Goal: Task Accomplishment & Management: Use online tool/utility

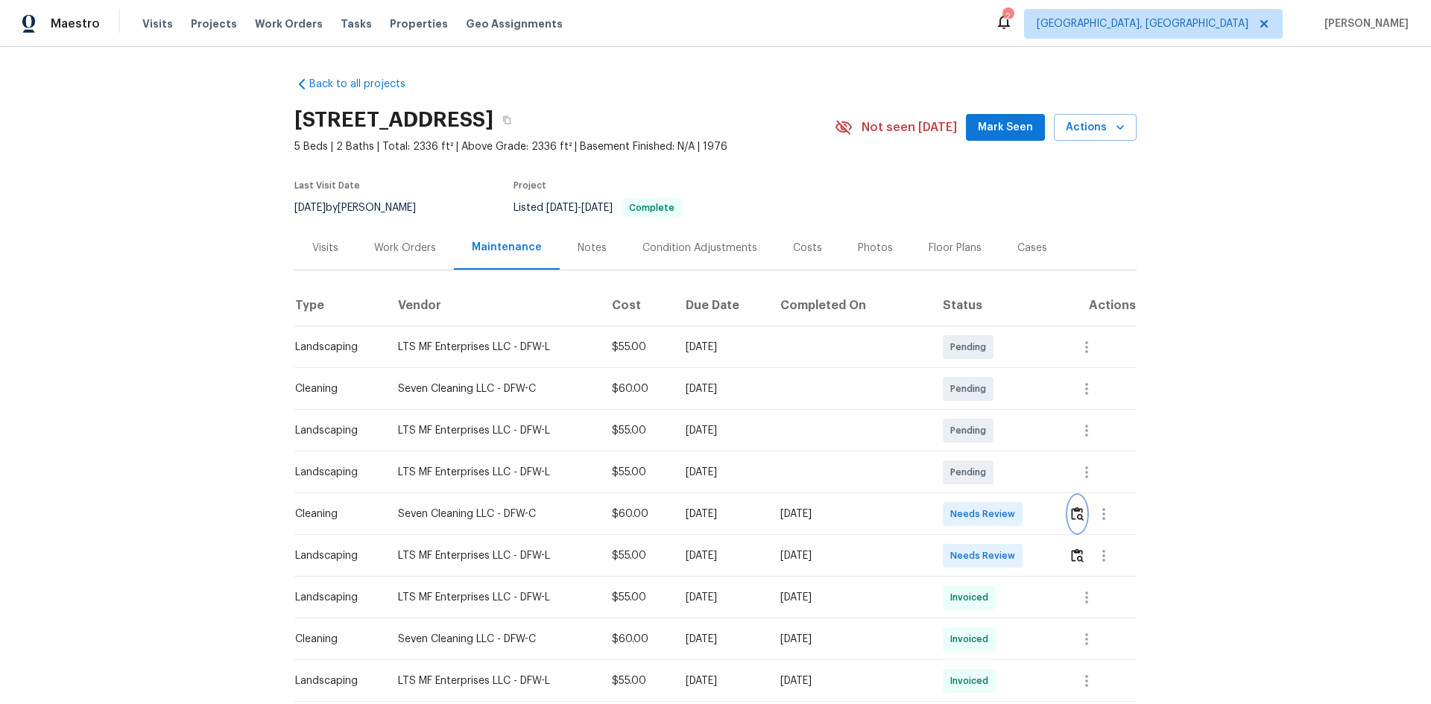
click at [1073, 512] on img "button" at bounding box center [1077, 514] width 13 height 14
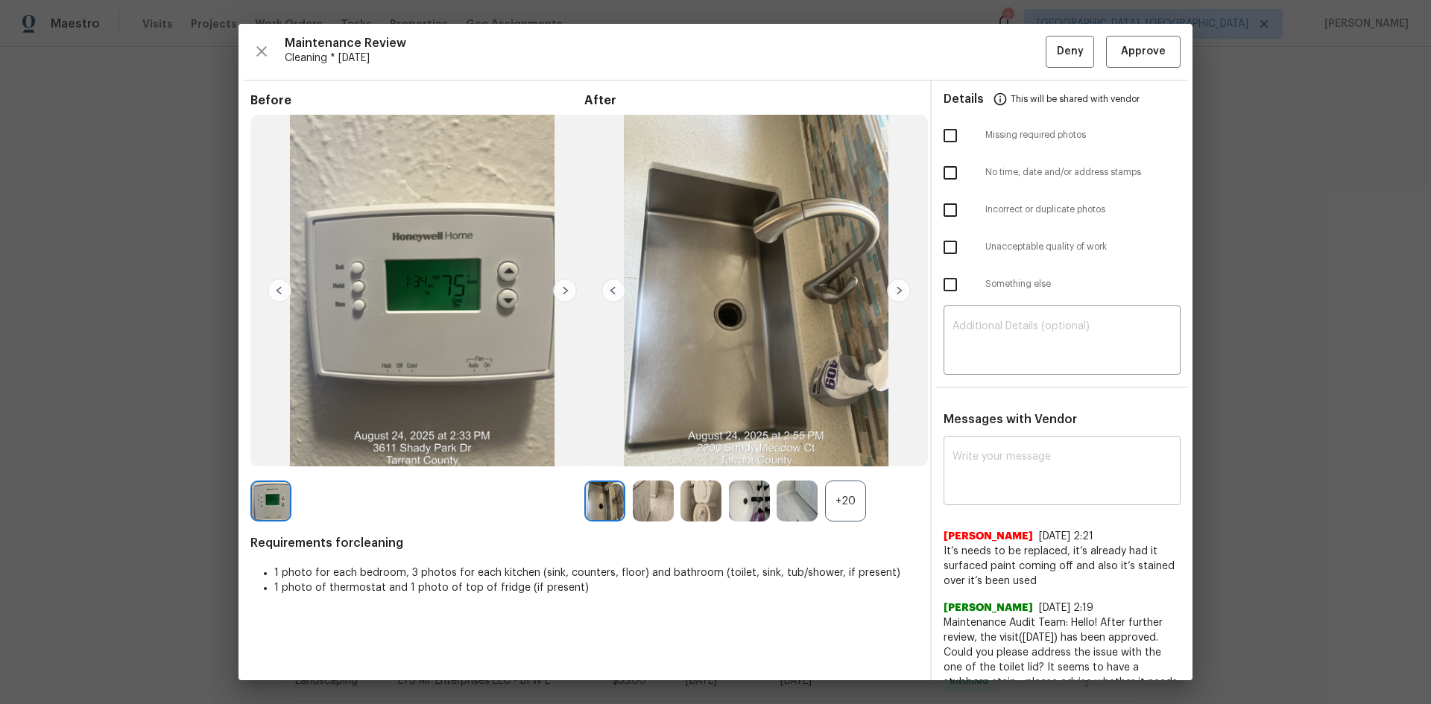
click at [960, 462] on textarea at bounding box center [1061, 473] width 219 height 42
paste textarea "Maintenance Audit Team: Hello! After further review, the visit(06/09/2025) has …"
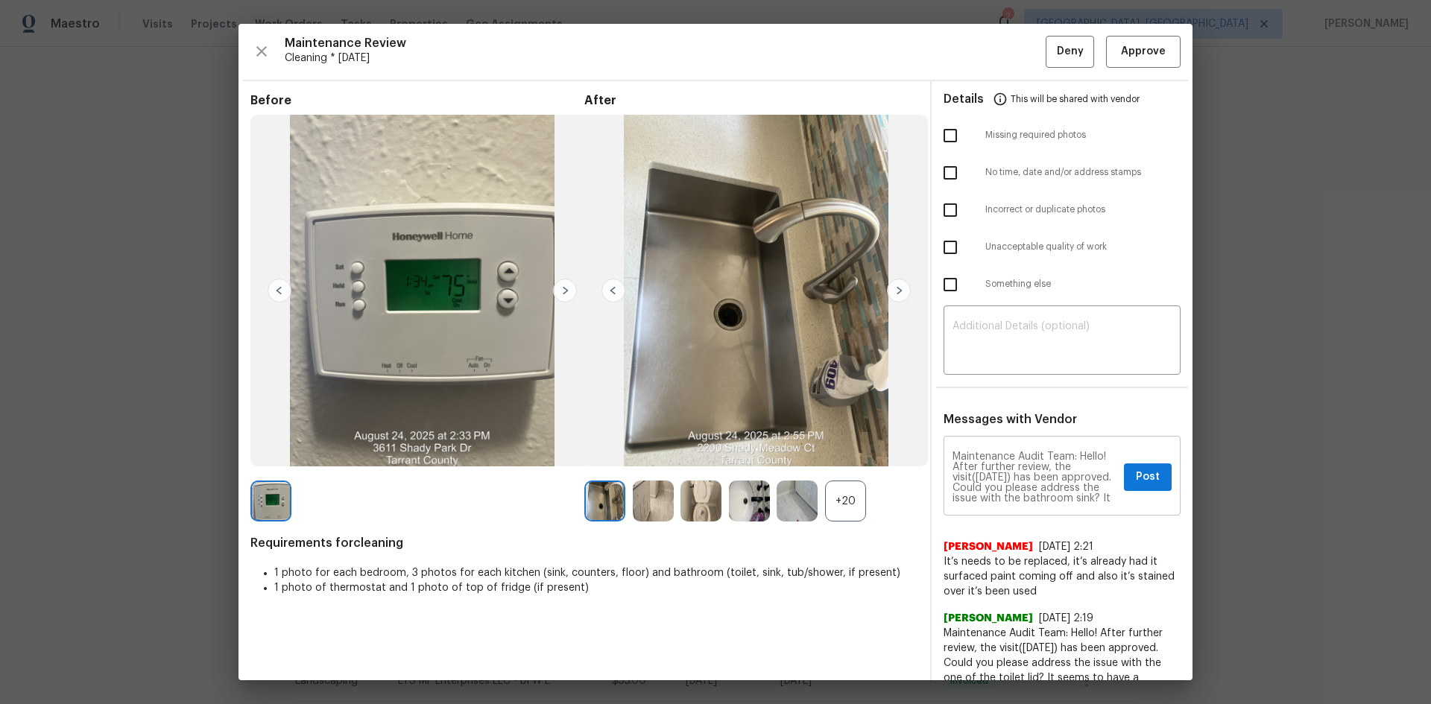
click at [997, 475] on textarea "Maintenance Audit Team: Hello! After further review, the visit(06/09/2025) has …" at bounding box center [1034, 478] width 165 height 52
click at [1012, 477] on textarea "Maintenance Audit Team: Hello! After further review, the visit(08/24/2025) has …" at bounding box center [1034, 478] width 165 height 52
type textarea "Maintenance Audit Team: Hello! After further review, the visit(08/24/2025) has …"
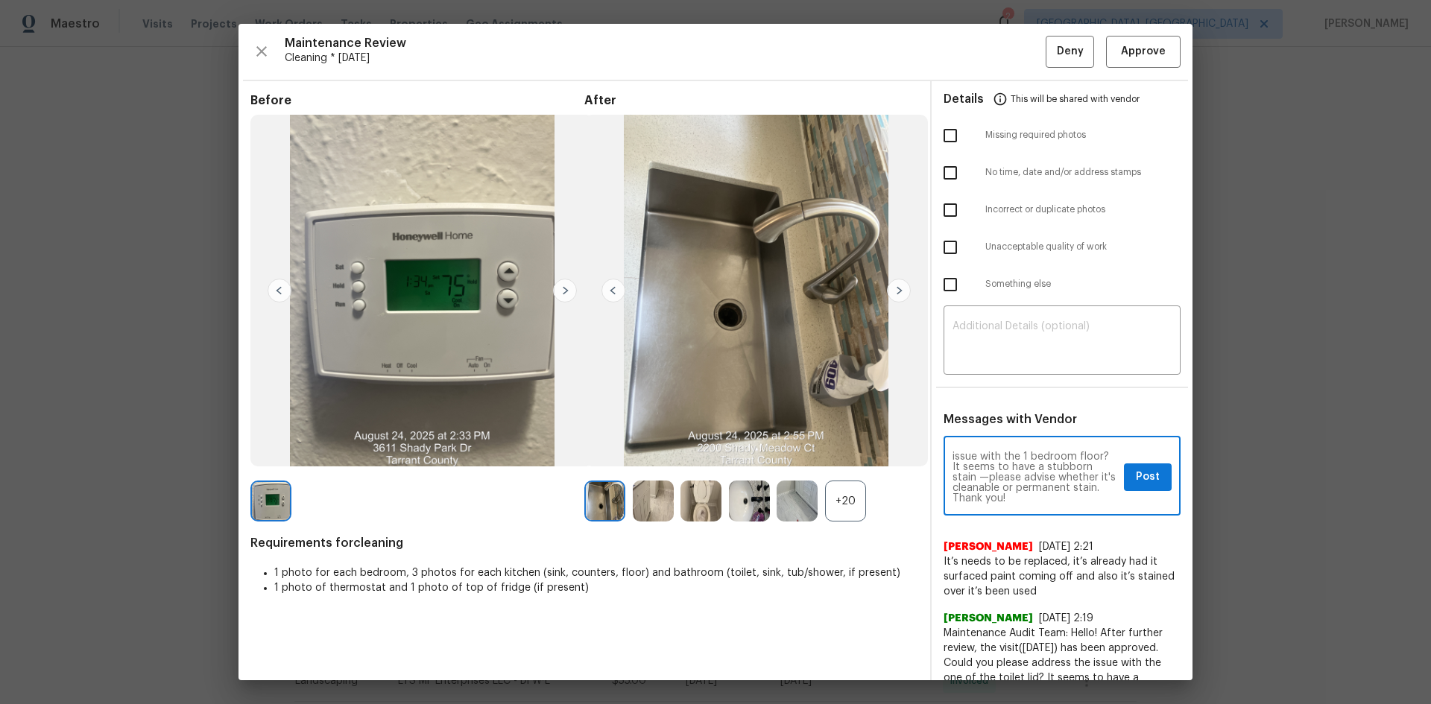
scroll to position [0, 0]
drag, startPoint x: 972, startPoint y: 498, endPoint x: 899, endPoint y: 396, distance: 125.7
click at [899, 396] on div "Before After +20 Requirements for cleaning 1 photo for each bedroom, 3 photos f…" at bounding box center [715, 404] width 954 height 646
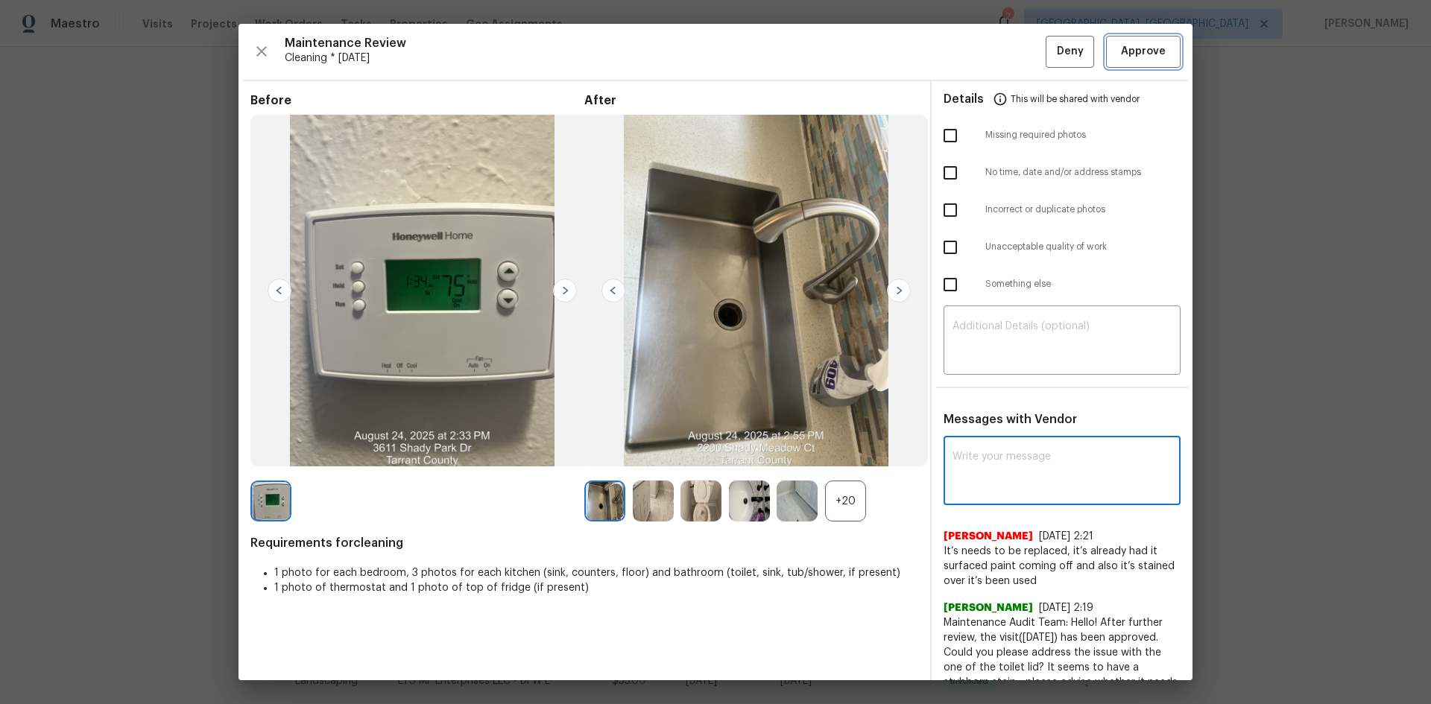
drag, startPoint x: 1116, startPoint y: 47, endPoint x: 1096, endPoint y: 62, distance: 25.0
click at [1121, 47] on span "Approve" at bounding box center [1143, 51] width 45 height 19
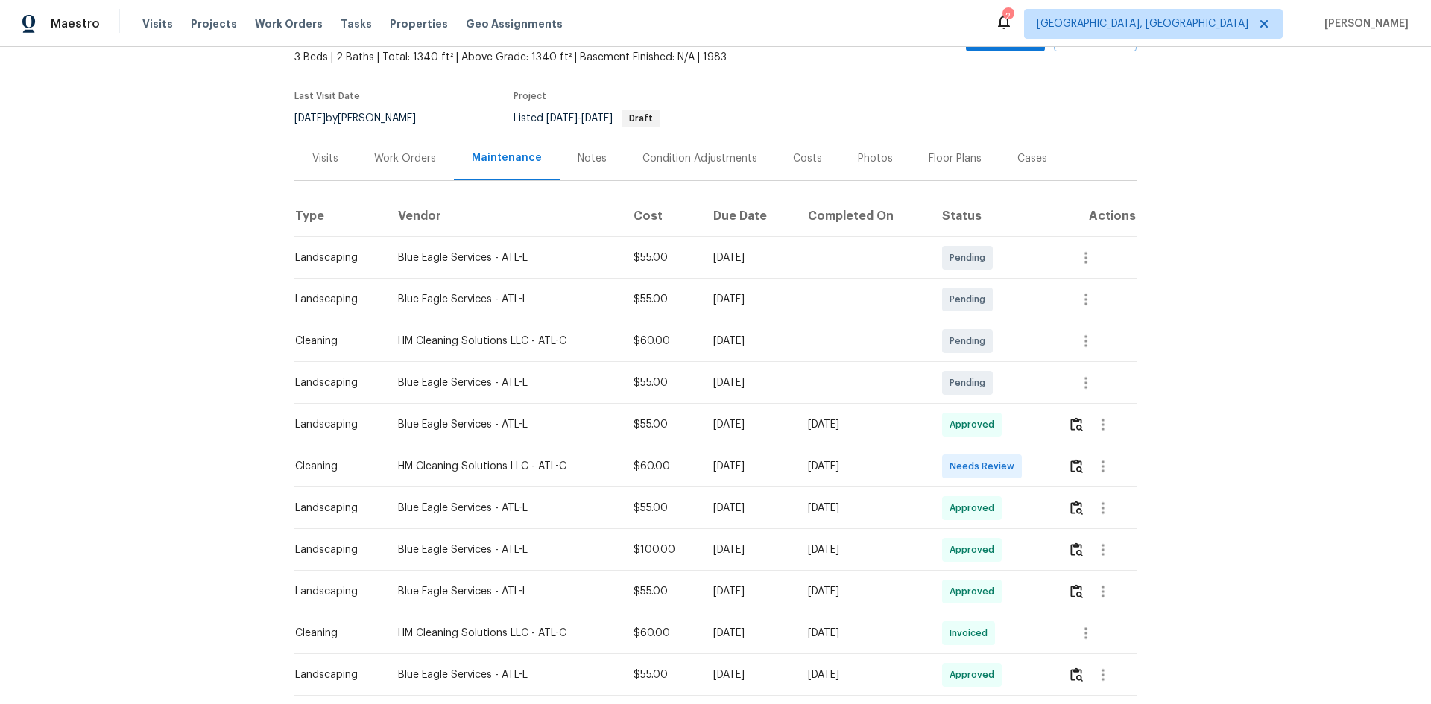
scroll to position [224, 0]
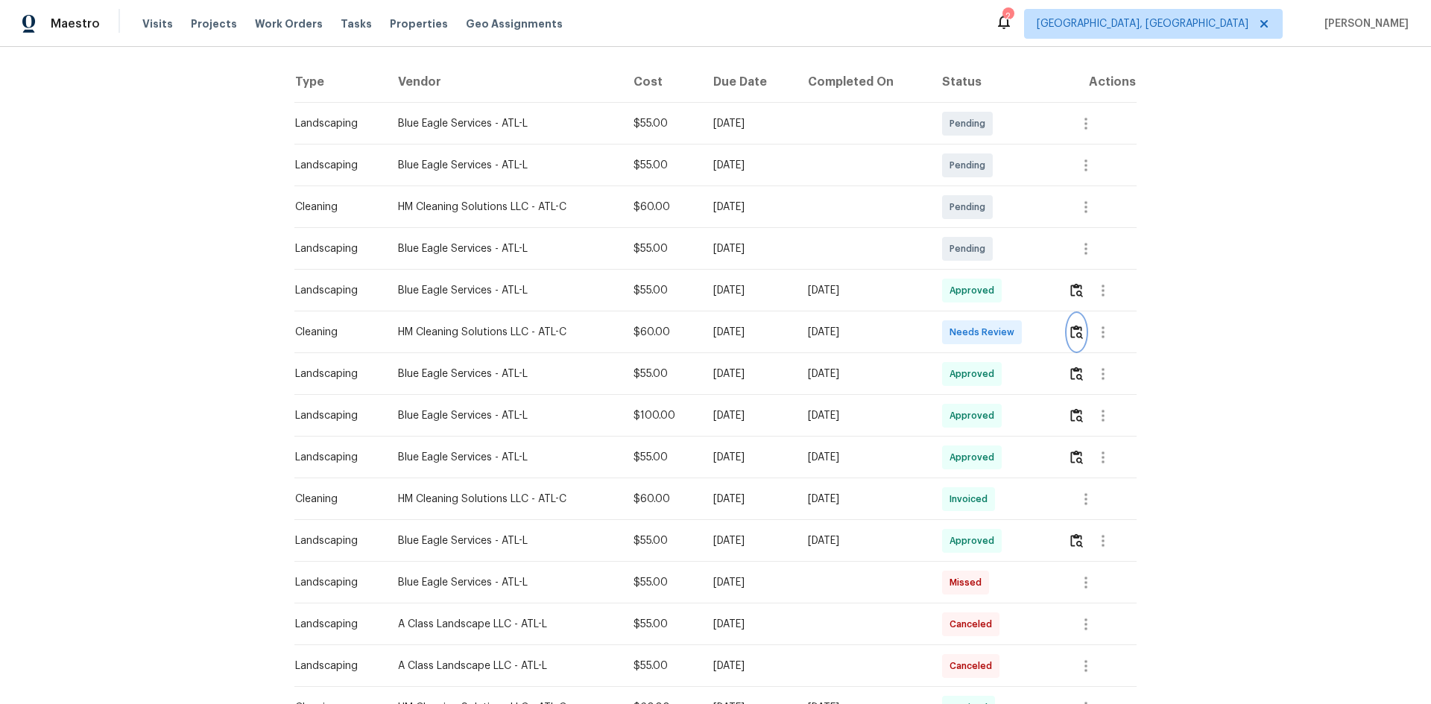
click at [1074, 326] on img "button" at bounding box center [1076, 332] width 13 height 14
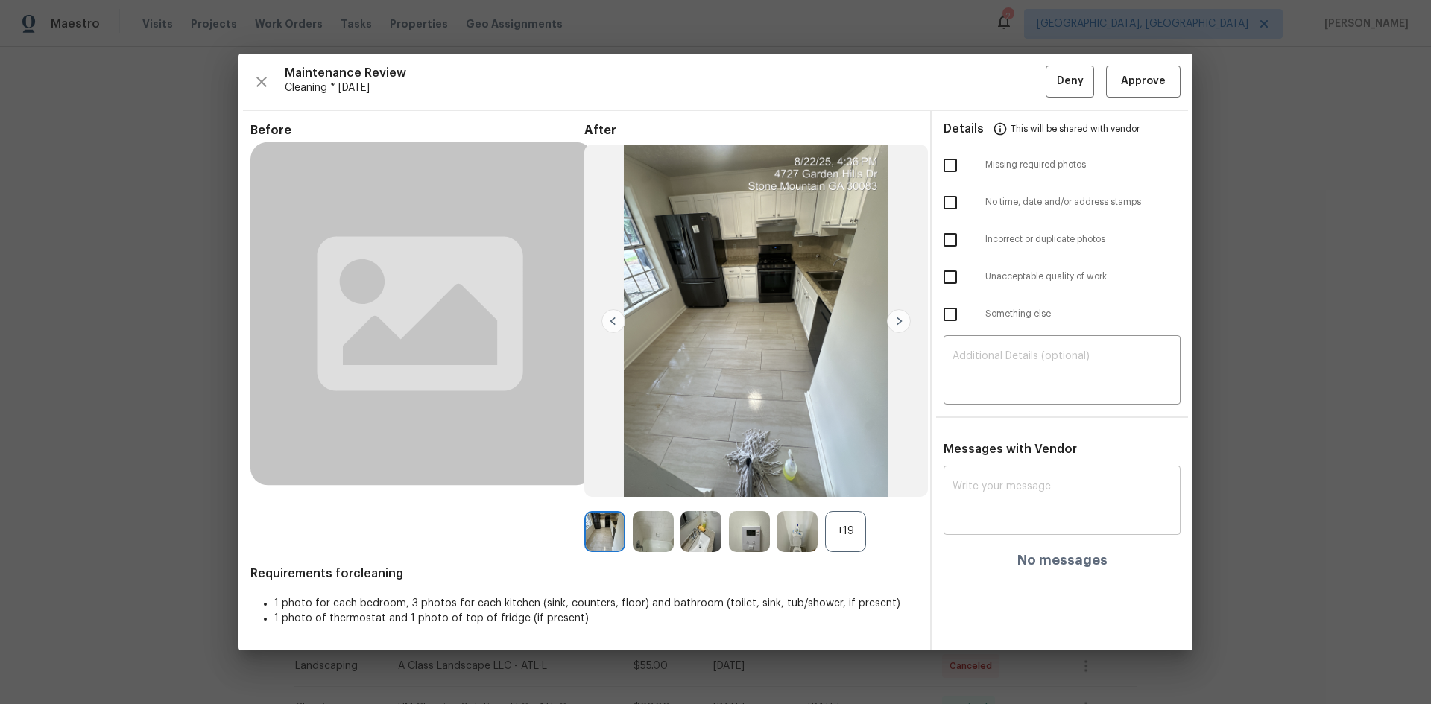
click at [956, 478] on div "x ​" at bounding box center [1061, 502] width 237 height 66
click at [1039, 491] on textarea at bounding box center [1061, 502] width 219 height 42
paste textarea "Maintenance Audit Team: Hello! After further review, the visit(06/09/2025) has …"
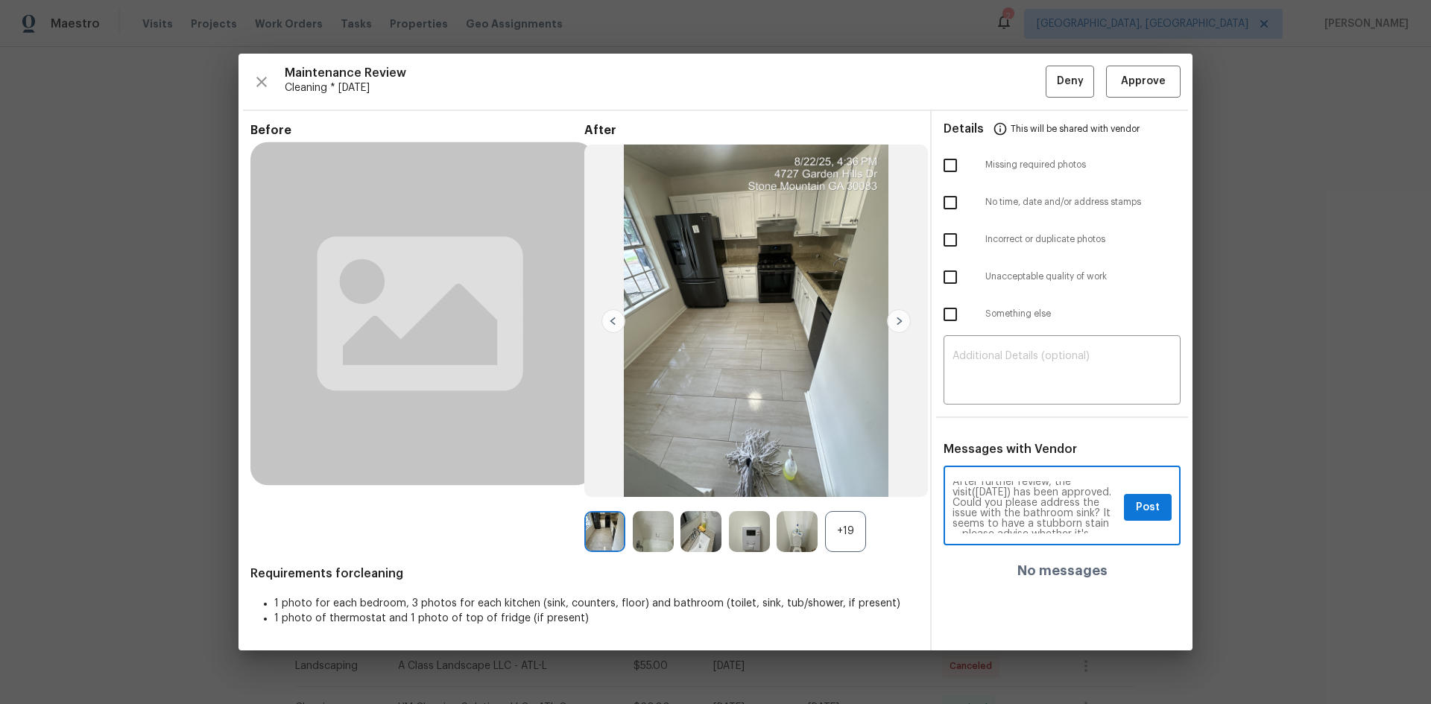
scroll to position [0, 0]
click at [1006, 506] on textarea "Maintenance Audit Team: Hello! After further review, the visit(06/09/2025) has …" at bounding box center [1034, 507] width 165 height 52
click at [1082, 501] on textarea "Maintenance Audit Team: Hello! After further review, the visit(08/24/2025) has …" at bounding box center [1034, 507] width 165 height 52
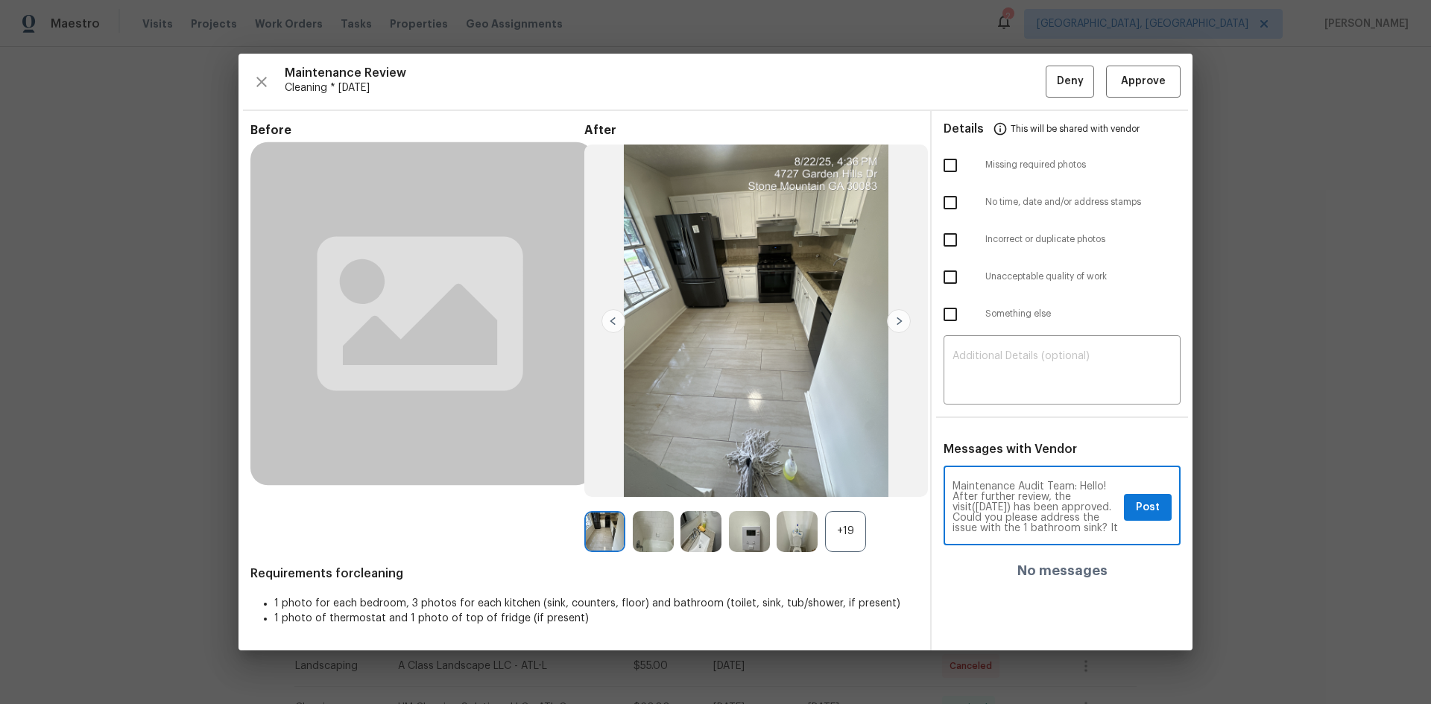
click at [972, 507] on textarea "Maintenance Audit Team: Hello! After further review, the visit(08/24/2025) has …" at bounding box center [1034, 507] width 165 height 52
type textarea "Maintenance Audit Team: Hello! After further review, the visit (08/24/2025) has…"
click at [1147, 502] on span "Post" at bounding box center [1148, 507] width 24 height 19
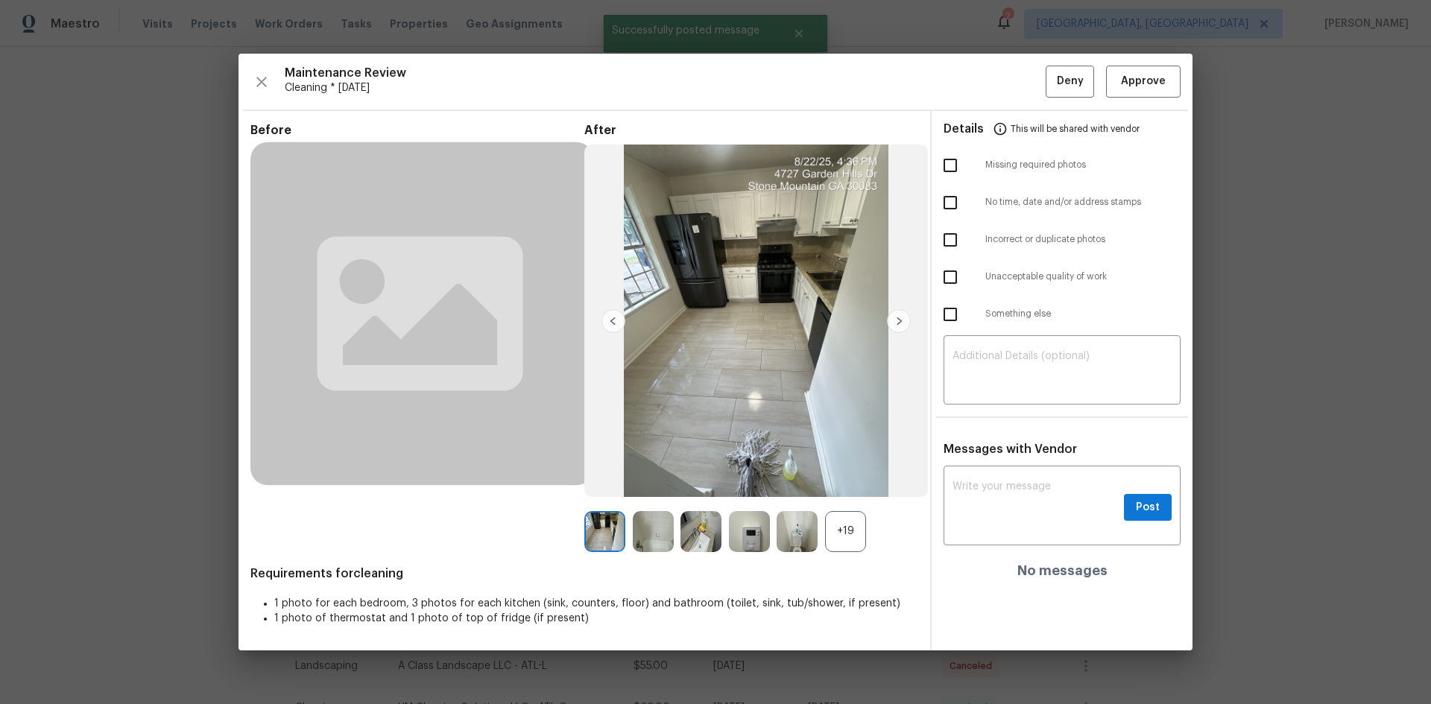
scroll to position [0, 0]
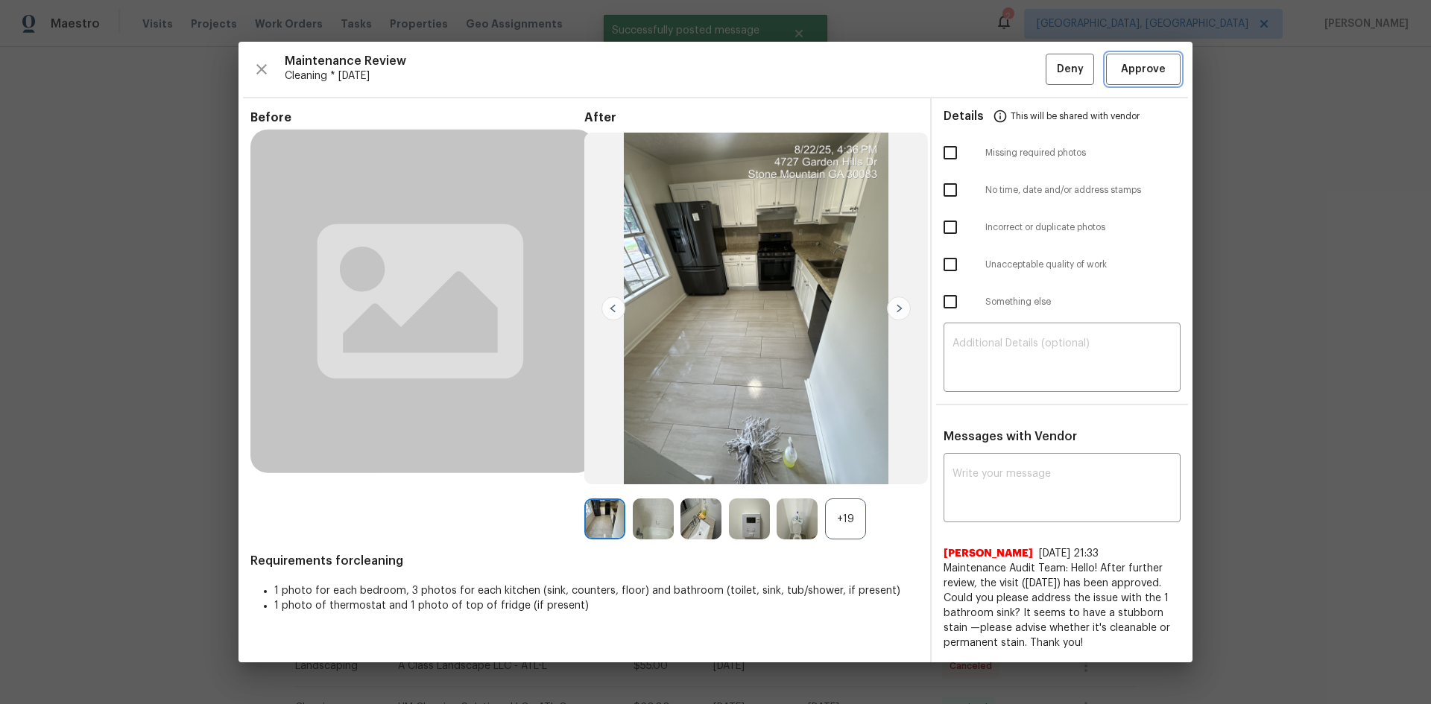
click at [1144, 75] on span "Approve" at bounding box center [1143, 69] width 45 height 19
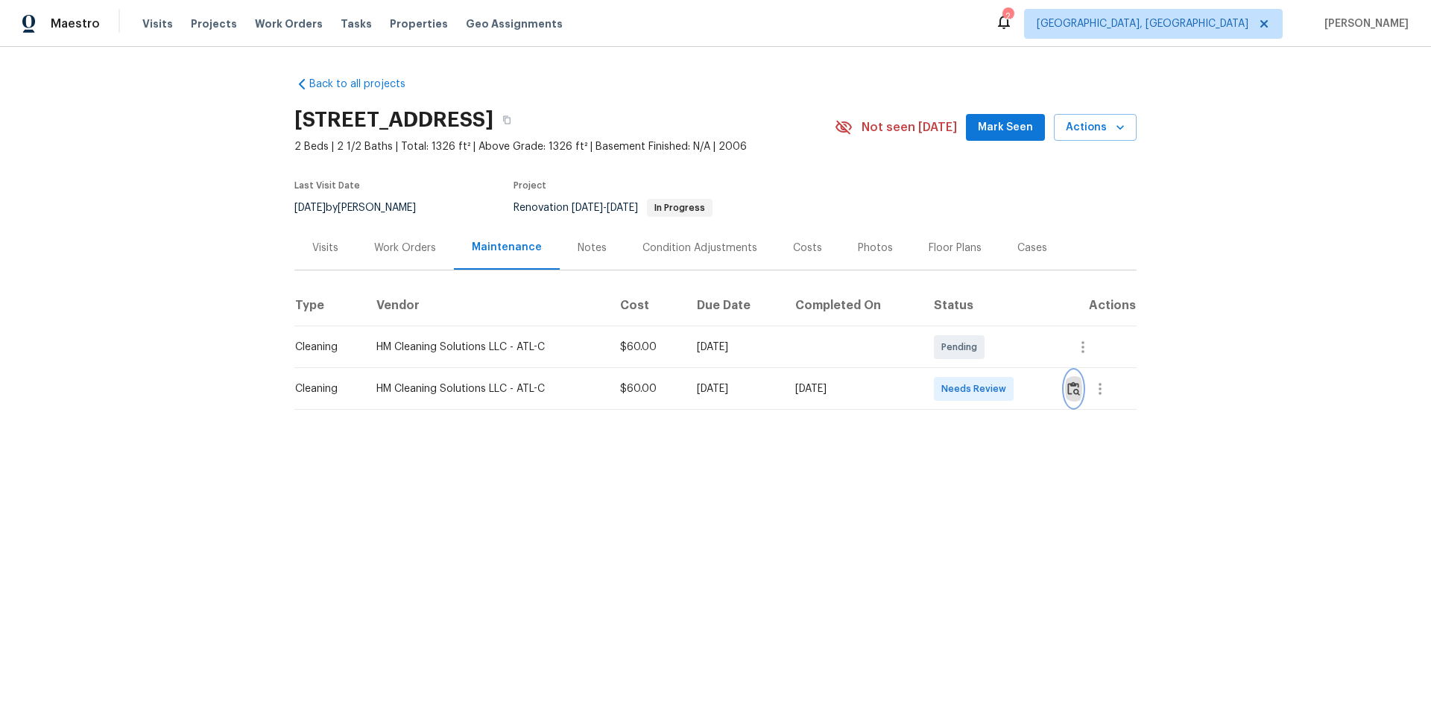
click at [1069, 394] on img "button" at bounding box center [1073, 389] width 13 height 14
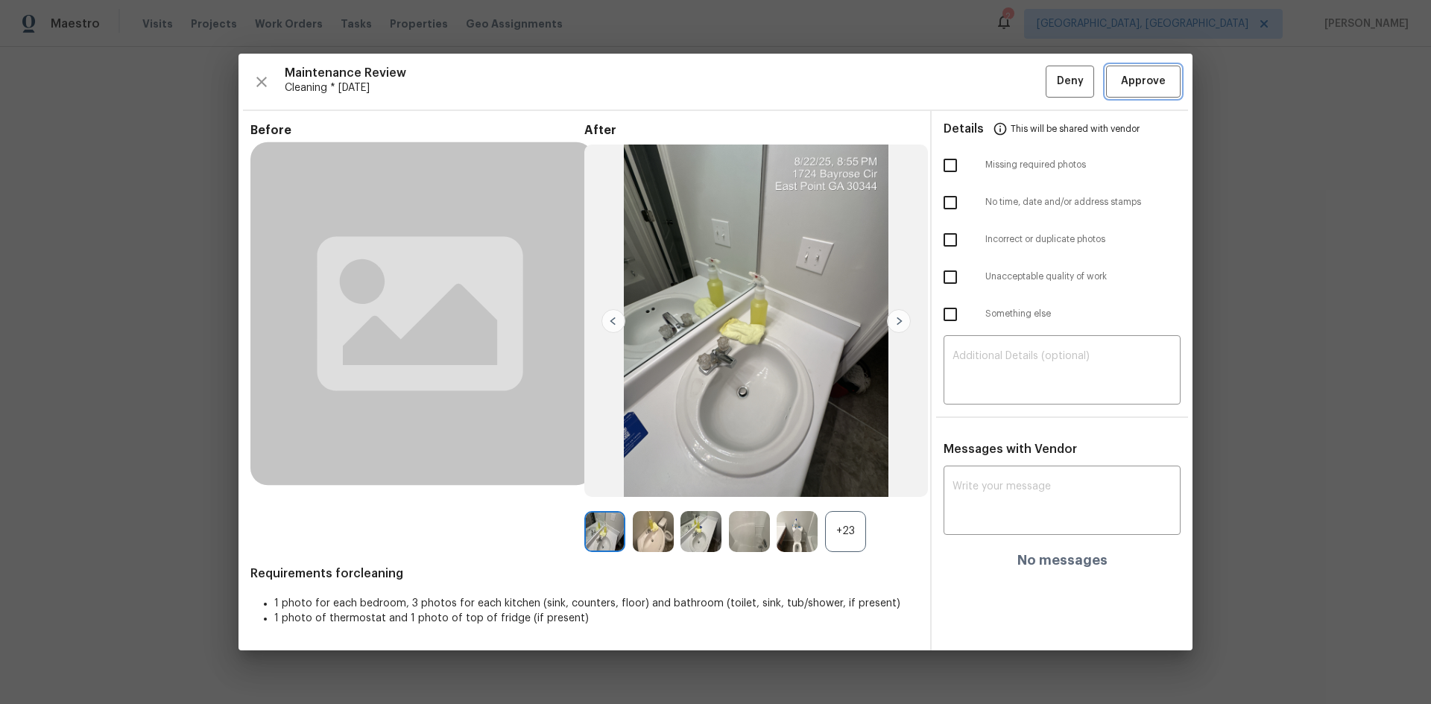
click at [1133, 88] on span "Approve" at bounding box center [1143, 81] width 45 height 19
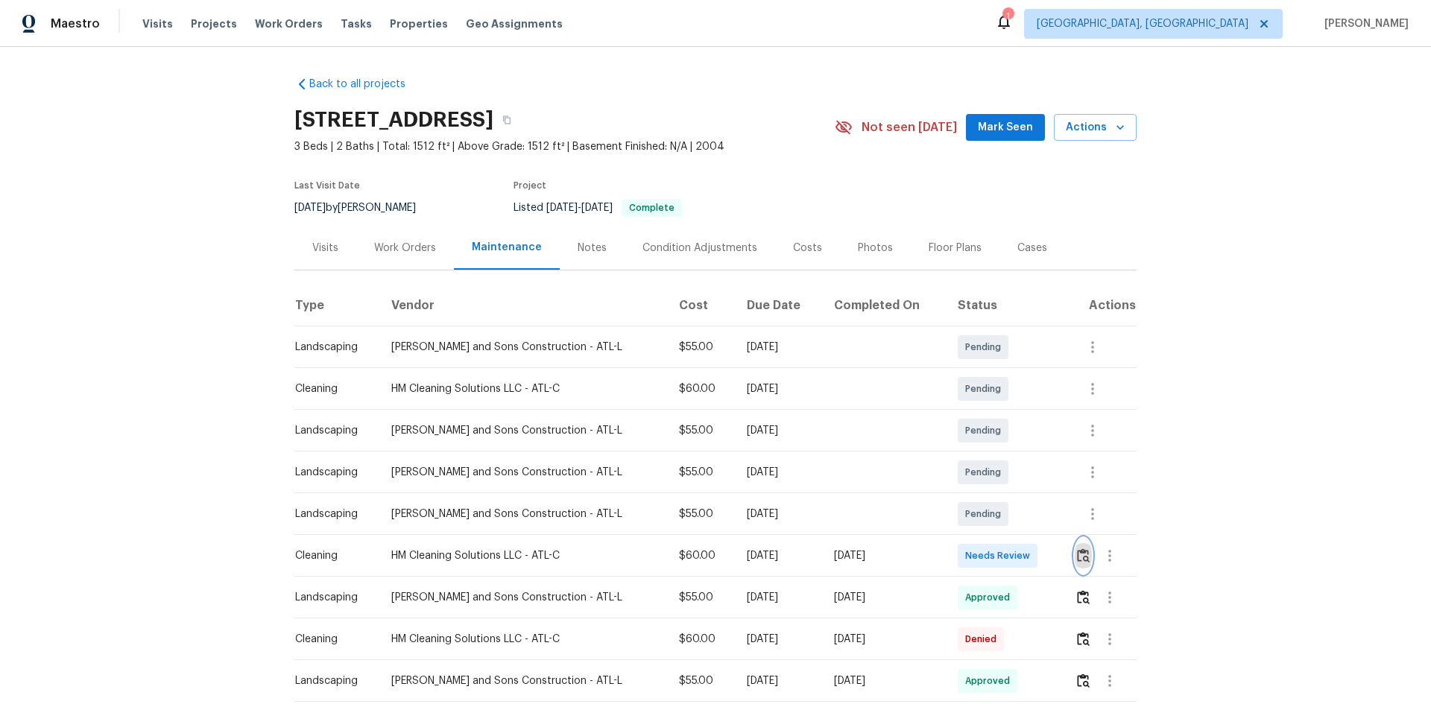
click at [1078, 555] on img "button" at bounding box center [1083, 555] width 13 height 14
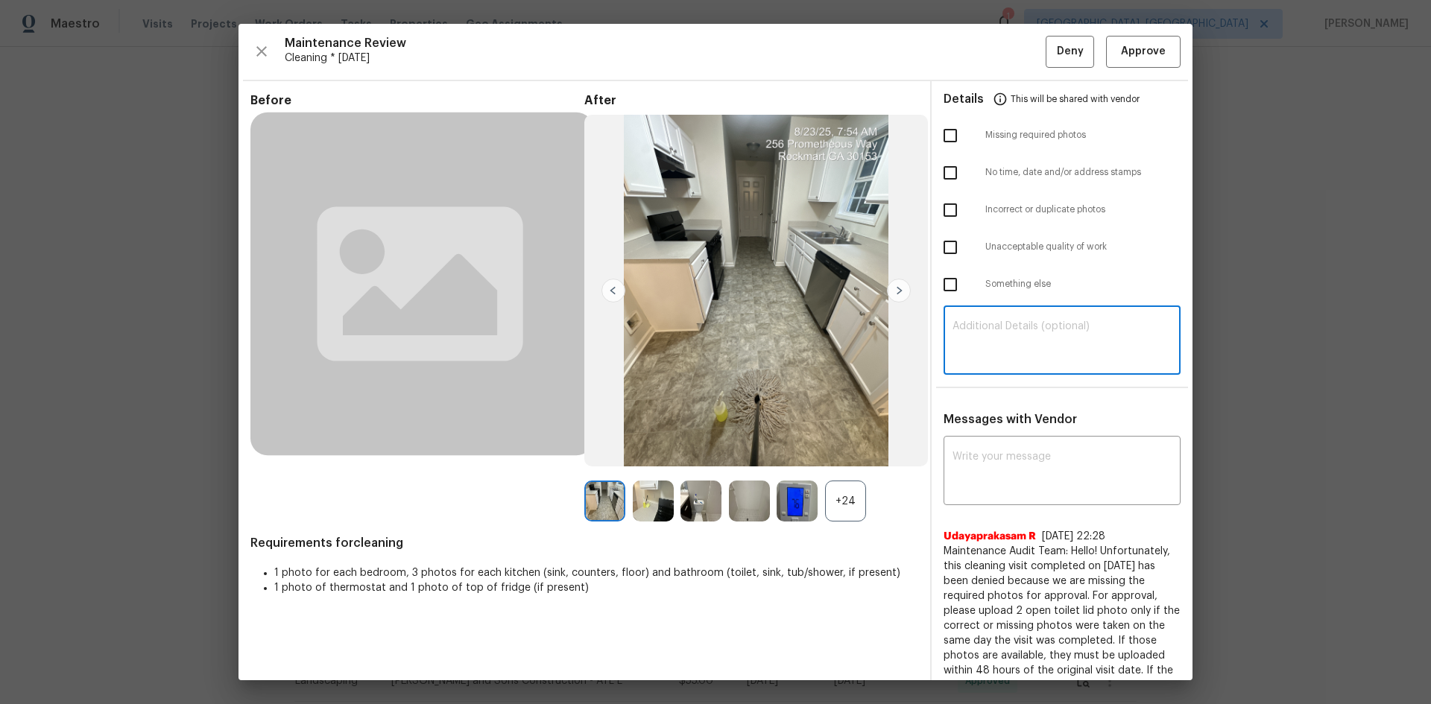
click at [963, 323] on textarea at bounding box center [1061, 342] width 219 height 42
paste textarea "Maintenance Audit Team: Hello! Unfortunately, this Cleaning visit completed on …"
type textarea "Maintenance Audit Team: Hello! Unfortunately, this Cleaning visit completed on …"
click at [972, 449] on div "x ​" at bounding box center [1061, 473] width 237 height 66
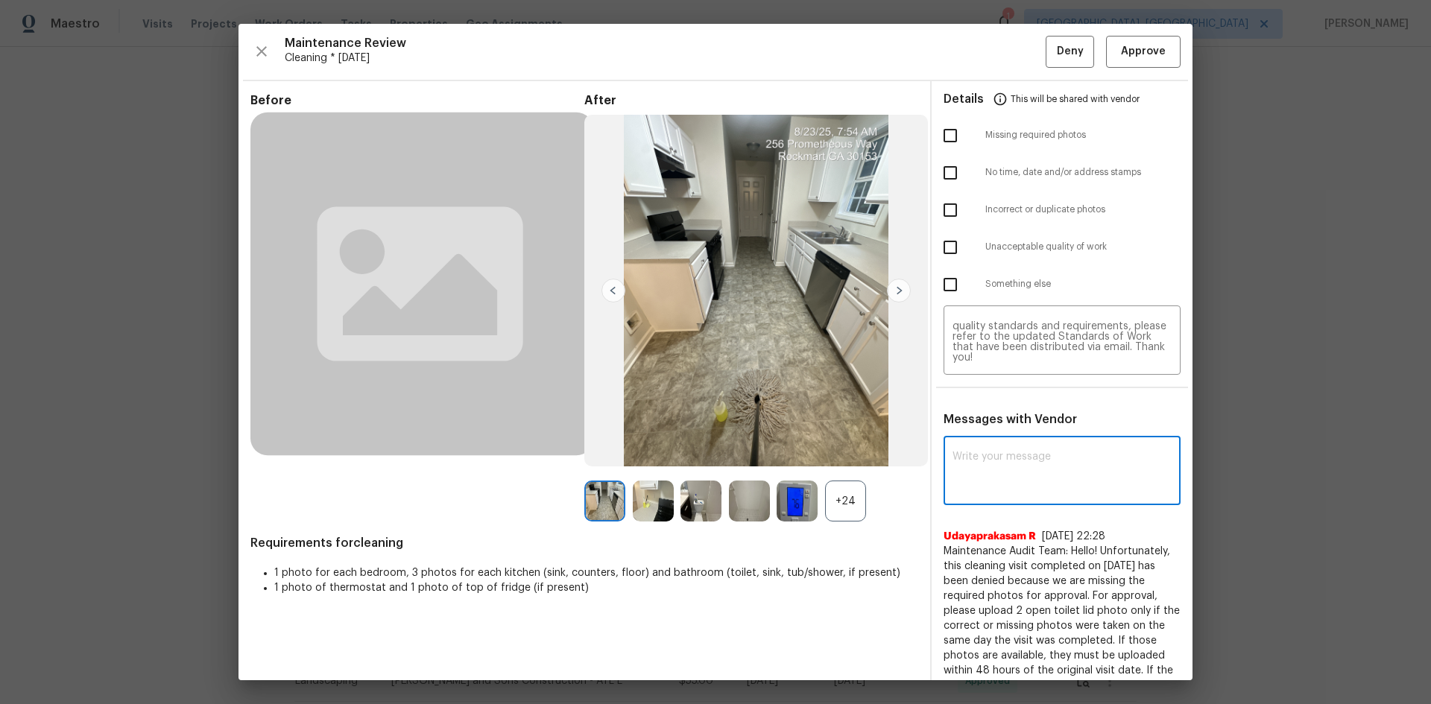
paste textarea "Maintenance Audit Team: Hello! Unfortunately, this Cleaning visit completed on …"
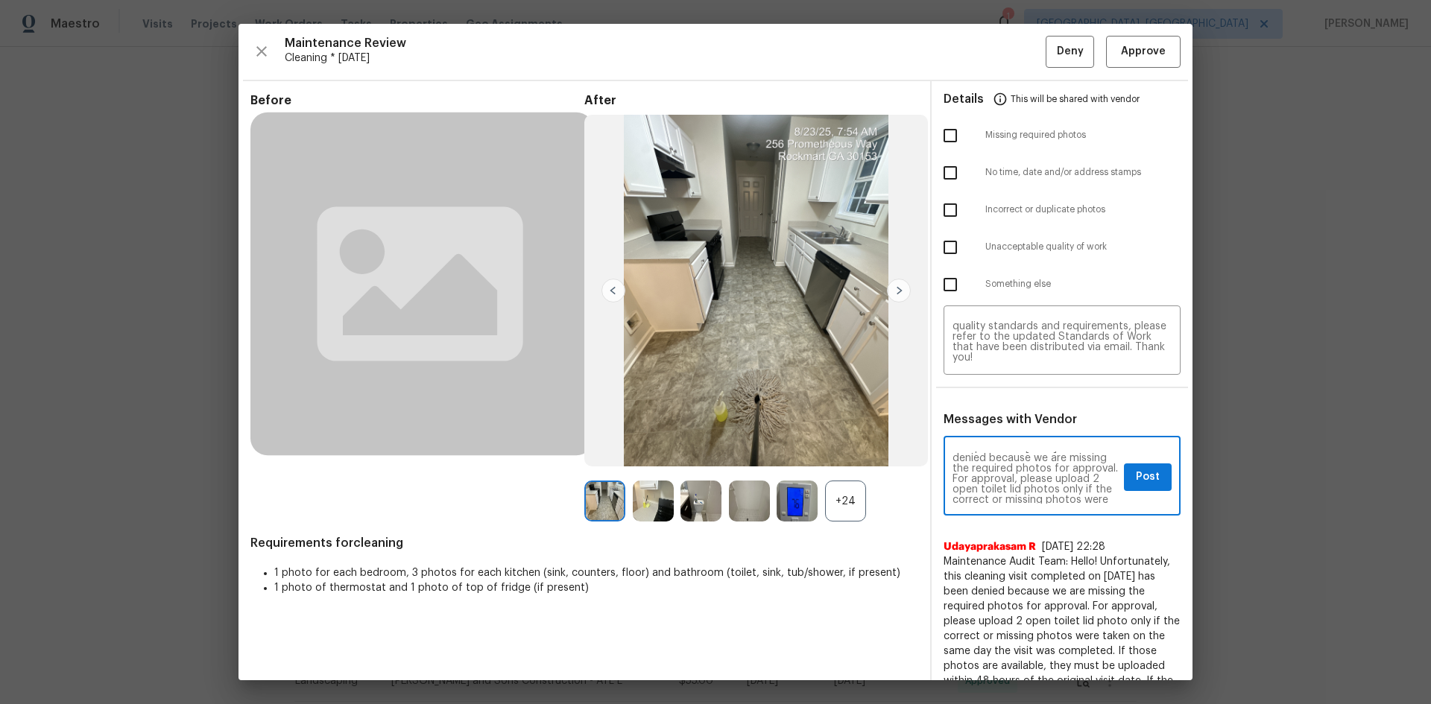
scroll to position [60, 0]
type textarea "Maintenance Audit Team: Hello! Unfortunately, this Cleaning visit completed on …"
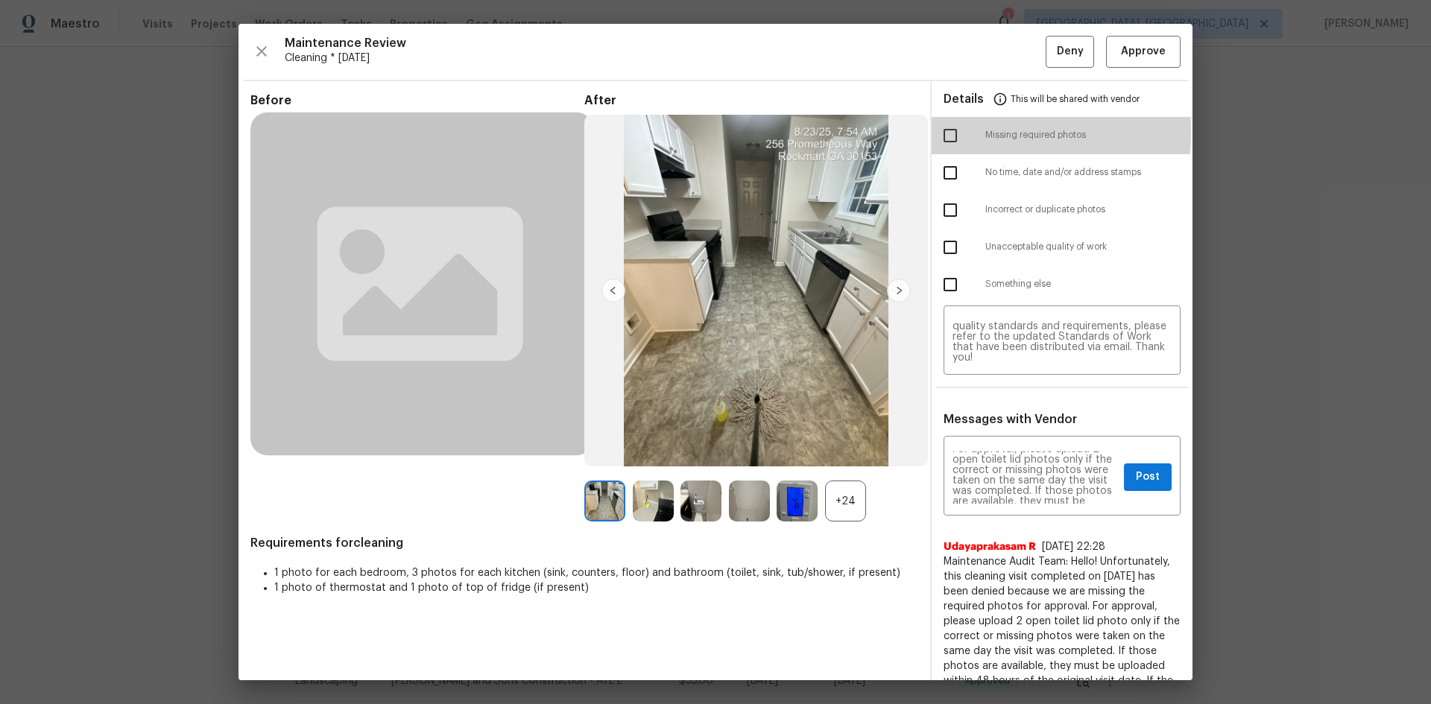
click at [943, 132] on input "checkbox" at bounding box center [949, 135] width 31 height 31
checkbox input "true"
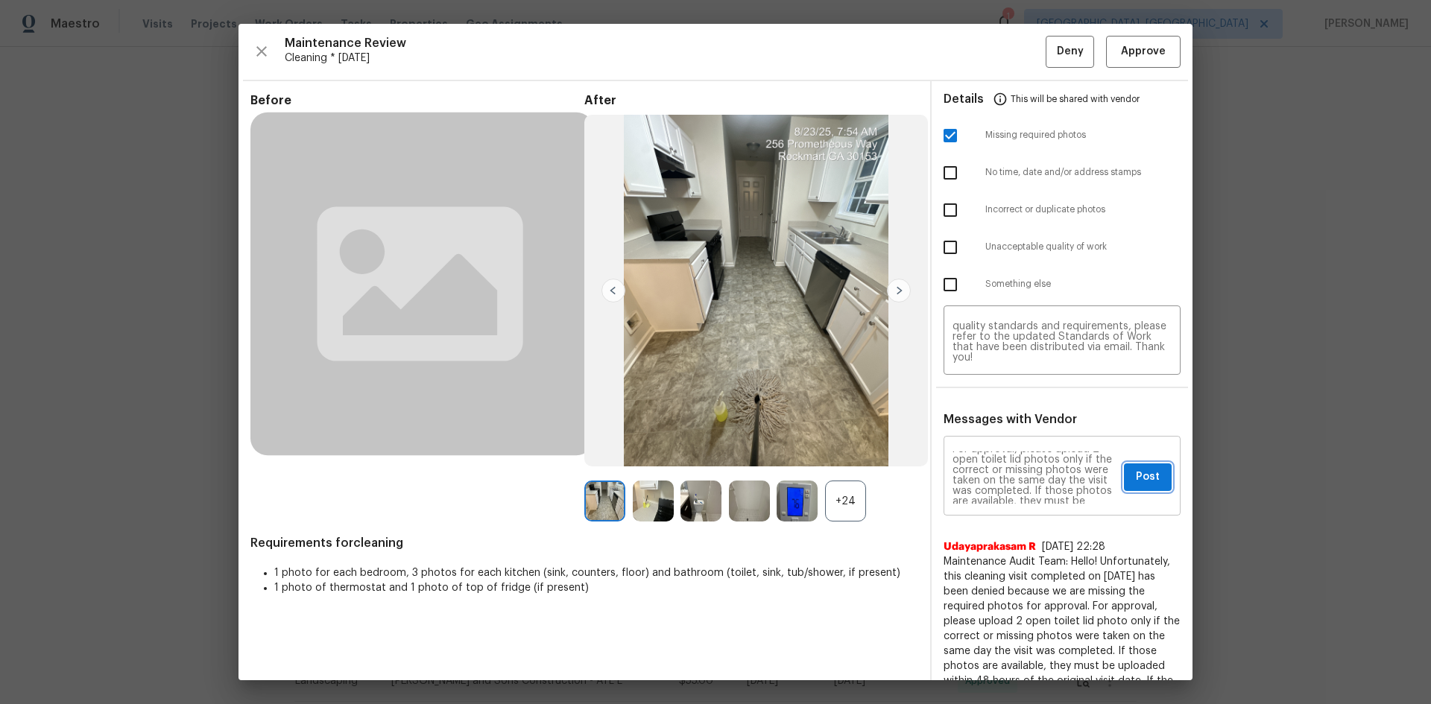
click at [1136, 477] on span "Post" at bounding box center [1148, 477] width 24 height 19
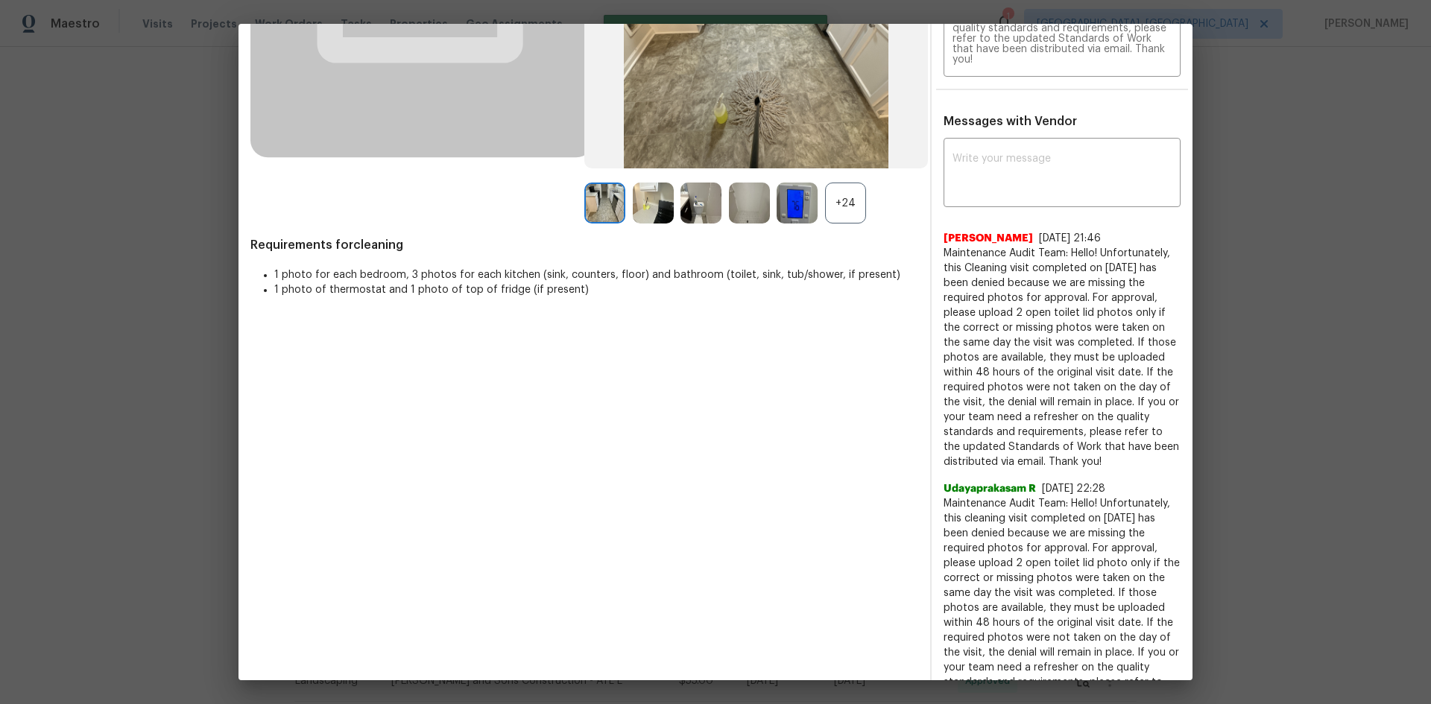
scroll to position [0, 0]
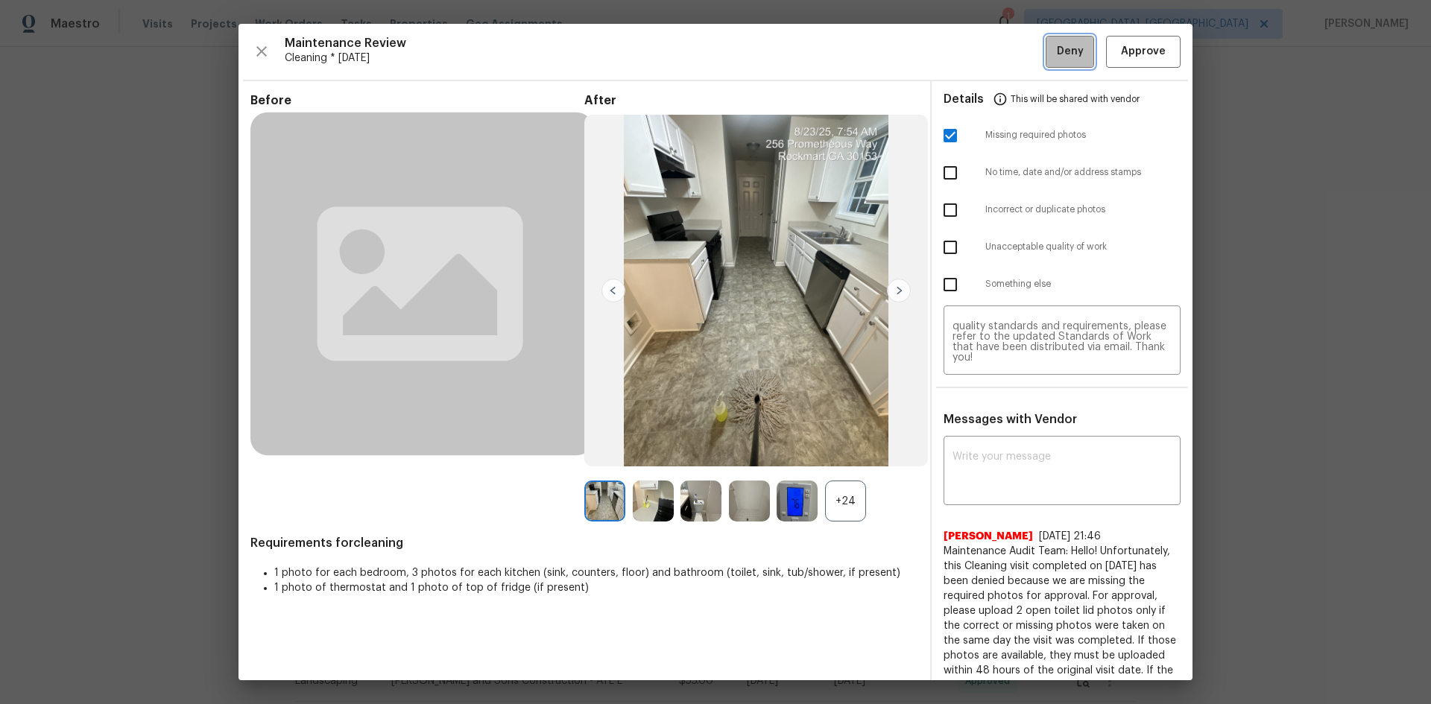
click at [1063, 48] on span "Deny" at bounding box center [1070, 51] width 27 height 19
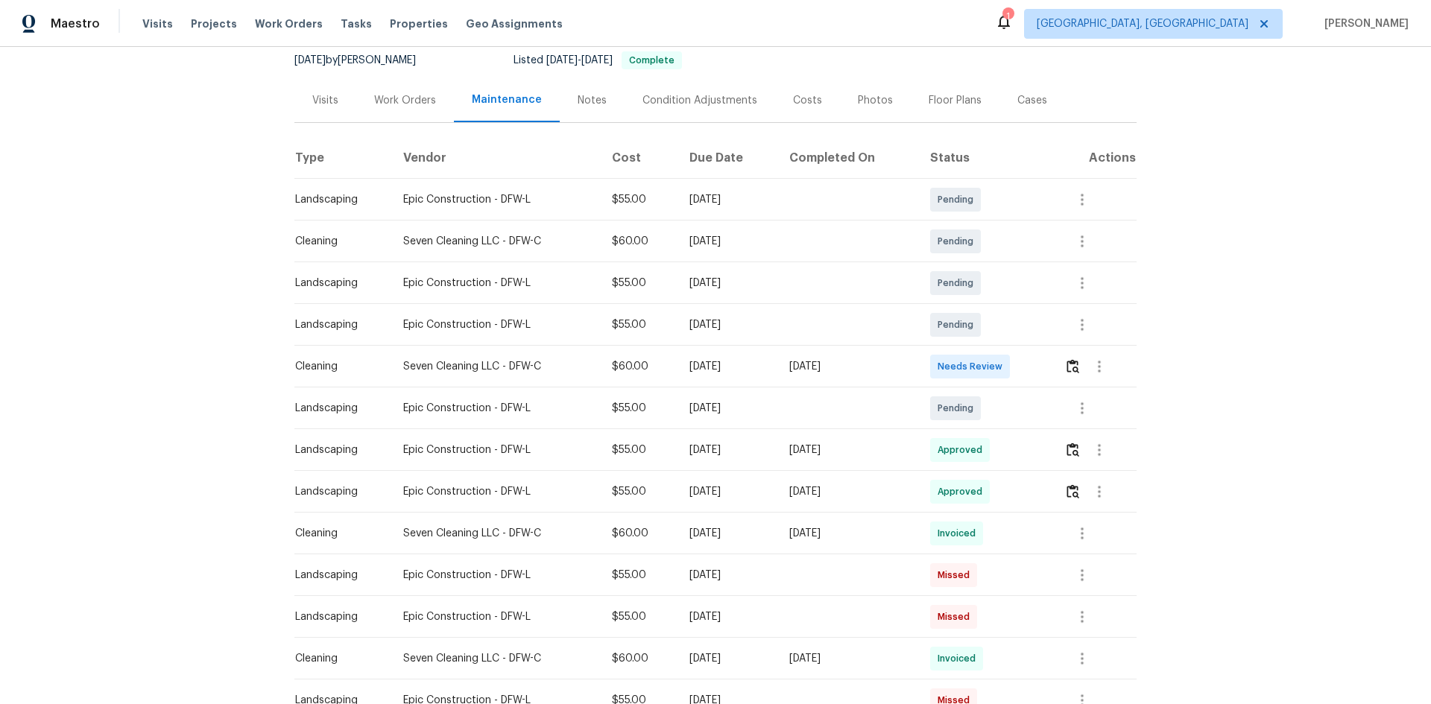
scroll to position [149, 0]
click at [1069, 361] on img "button" at bounding box center [1072, 365] width 13 height 14
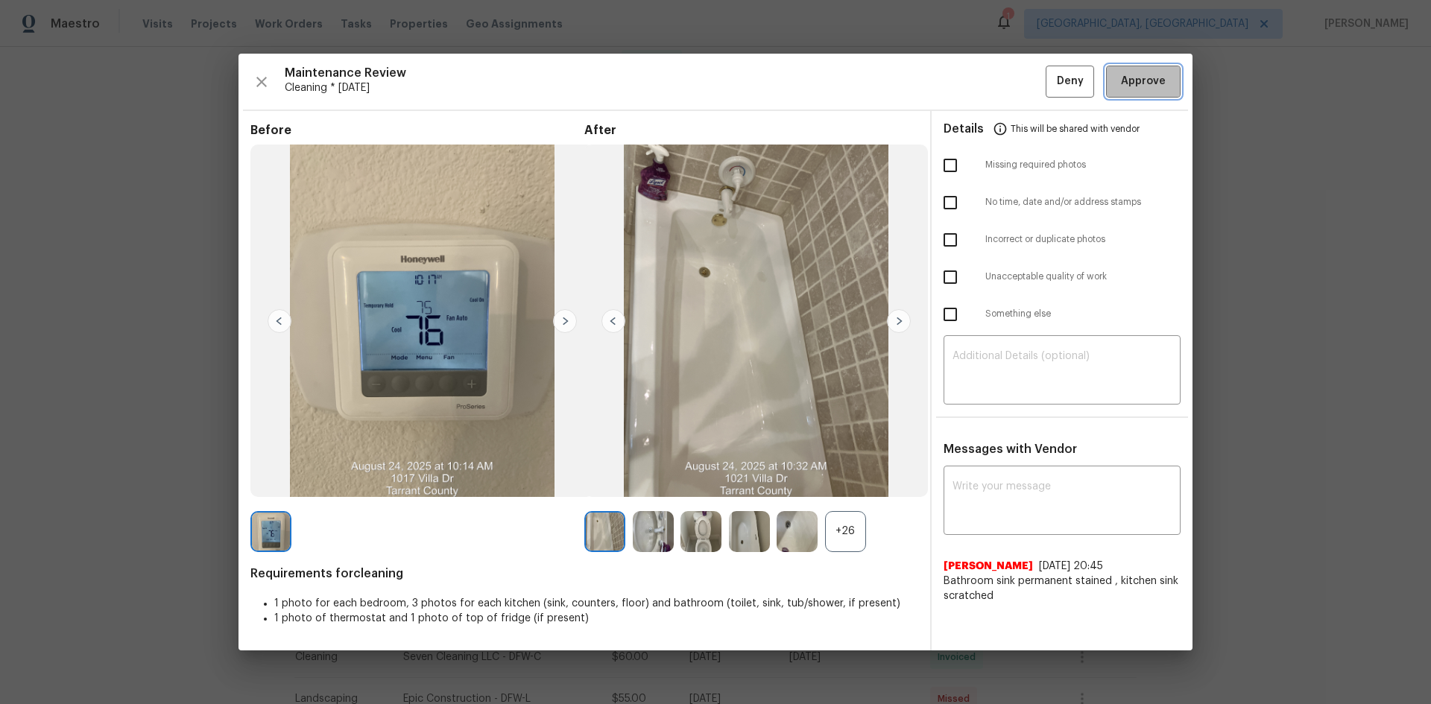
click at [1128, 77] on span "Approve" at bounding box center [1143, 81] width 45 height 19
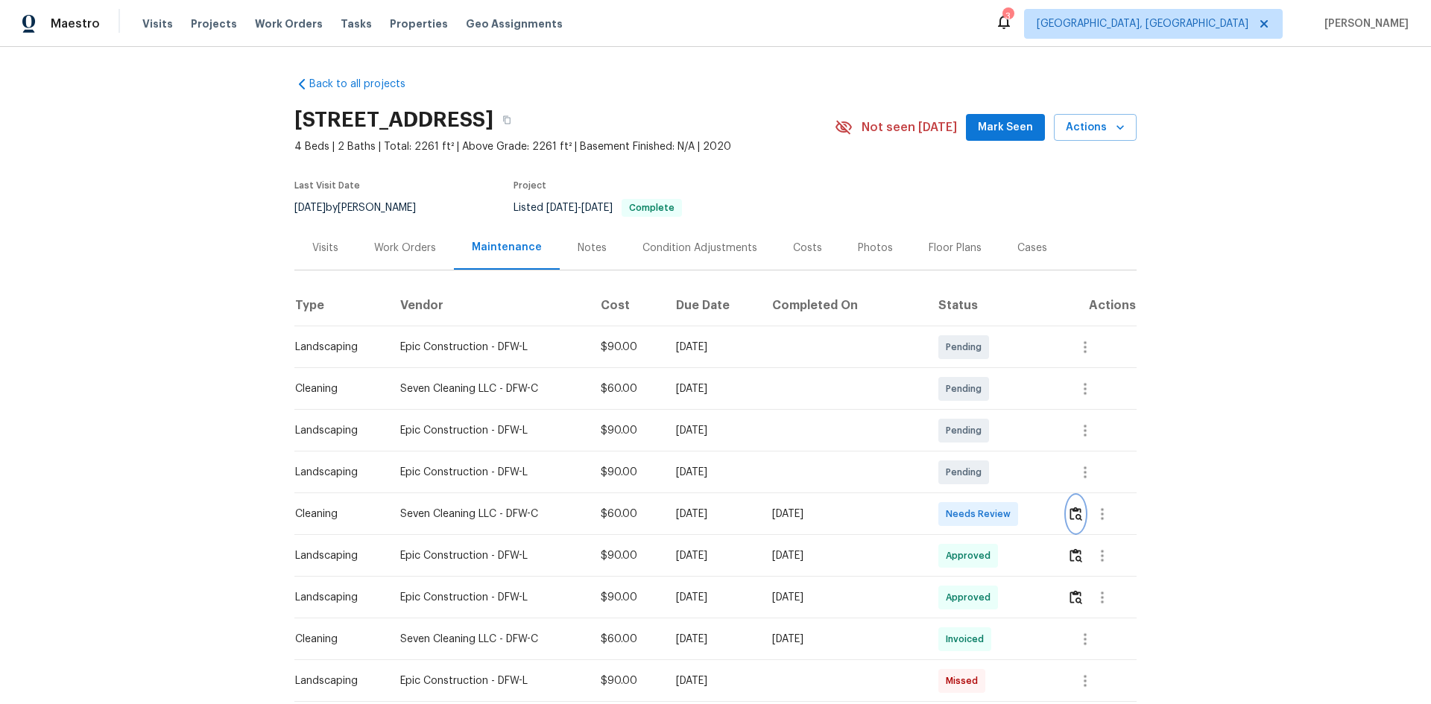
click at [1069, 513] on img "button" at bounding box center [1075, 514] width 13 height 14
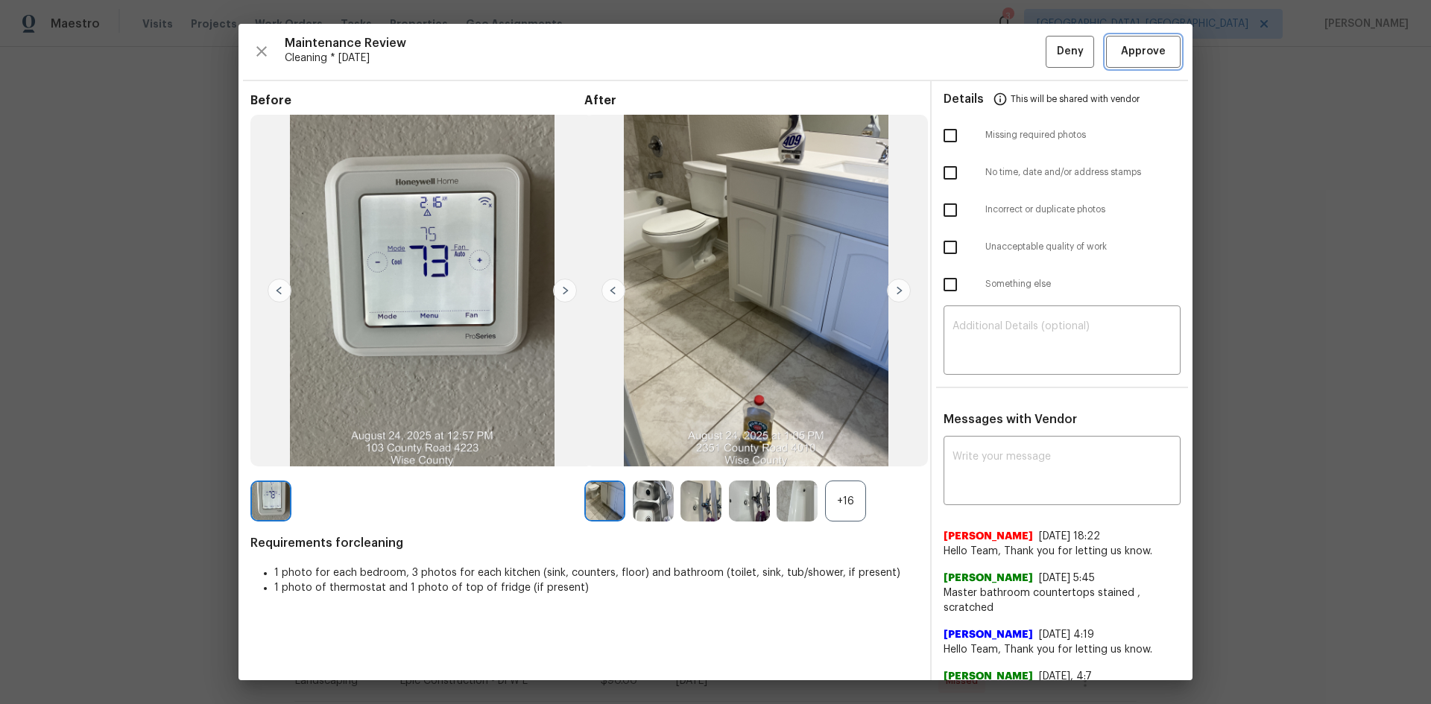
click at [1144, 44] on span "Approve" at bounding box center [1143, 51] width 45 height 19
